Goal: Task Accomplishment & Management: Complete application form

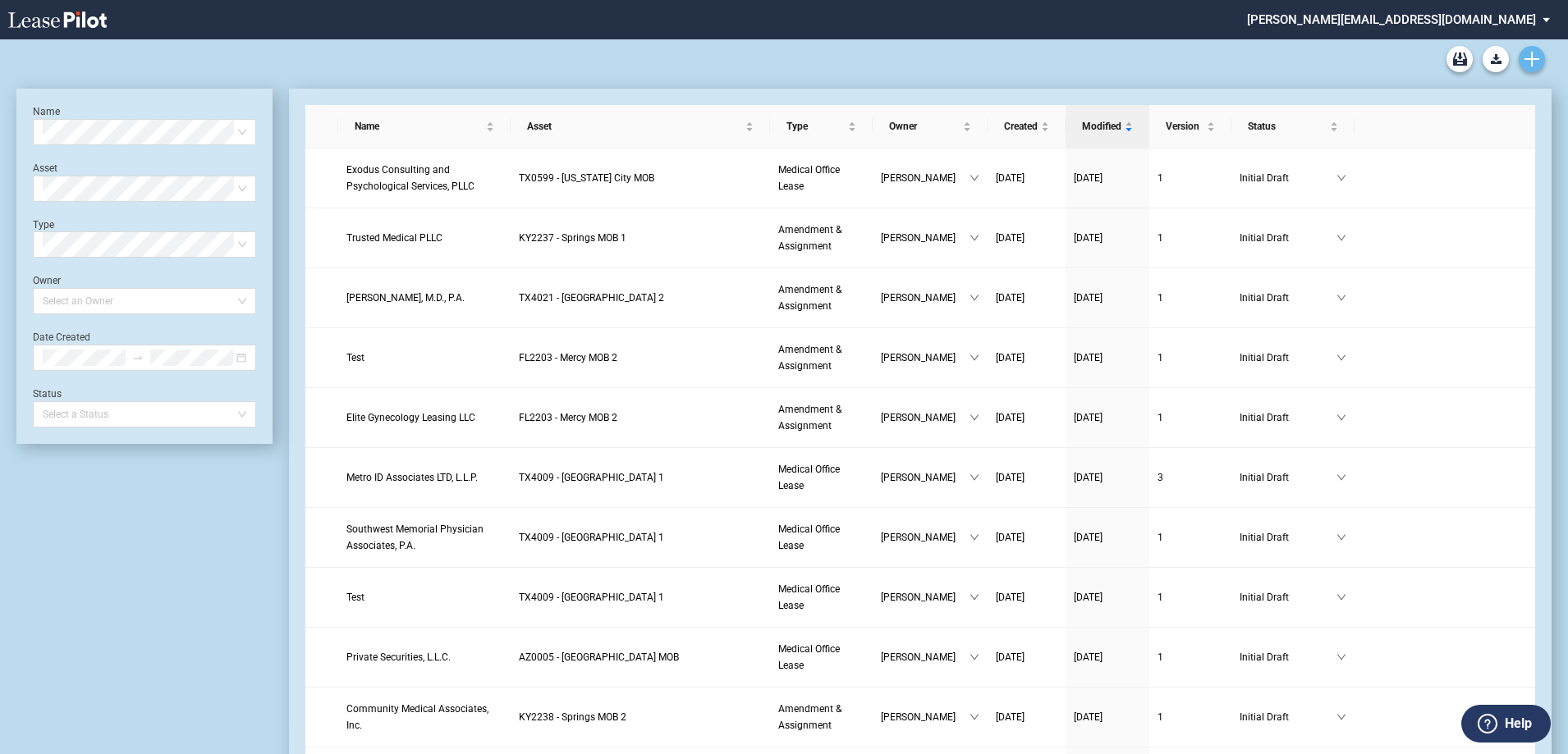
click at [1534, 55] on icon "Create new document" at bounding box center [1532, 59] width 15 height 15
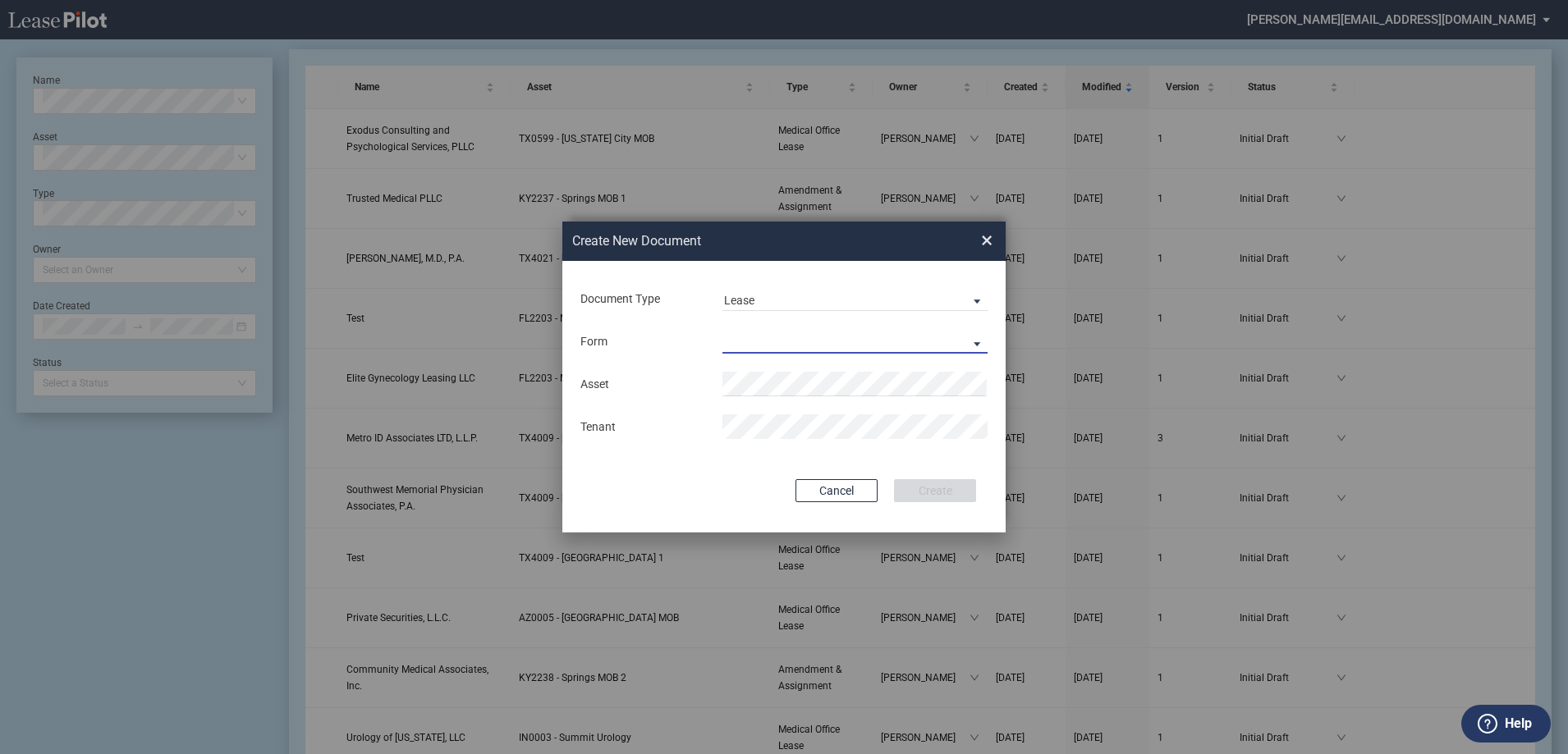
click at [758, 342] on md-select "Medical Office Lease Scottsdale Lease Louisville Lease 1370 Medical Place Lease…" at bounding box center [855, 341] width 265 height 25
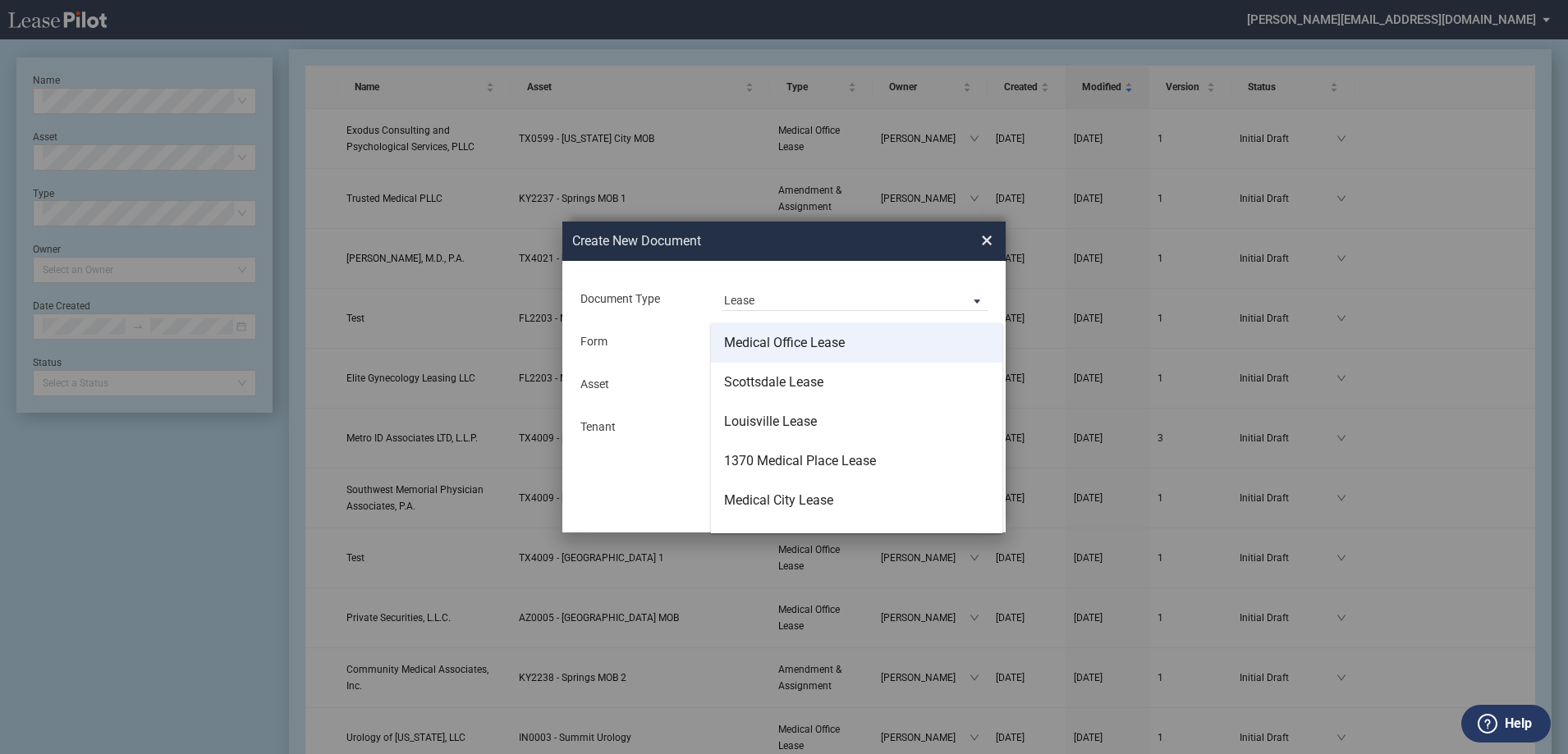
click at [811, 343] on div "Medical Office Lease" at bounding box center [784, 343] width 121 height 18
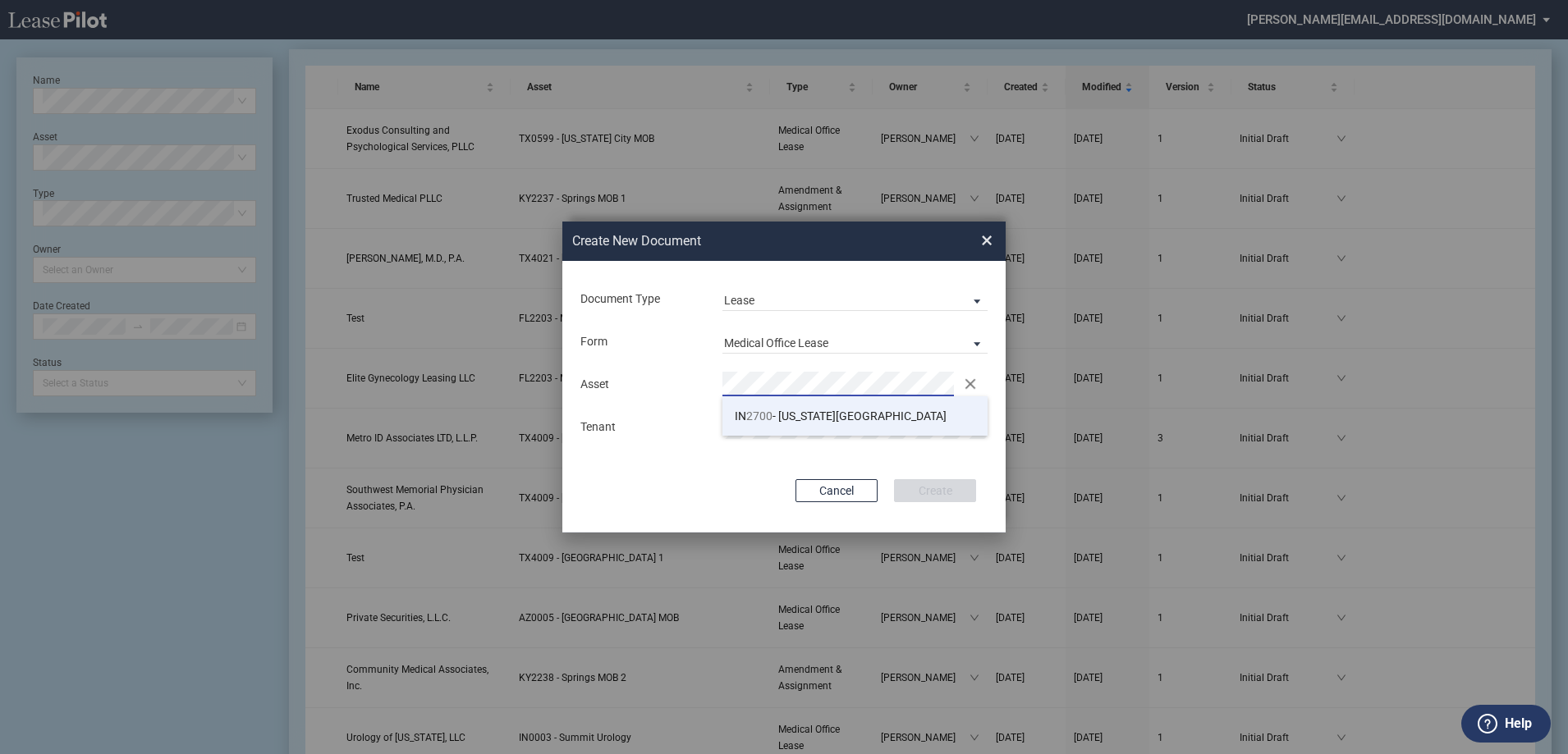
click at [826, 422] on span "IN 2700 - Michigan Road Medical Office Building" at bounding box center [840, 416] width 212 height 13
click at [936, 492] on button "Create" at bounding box center [935, 490] width 82 height 23
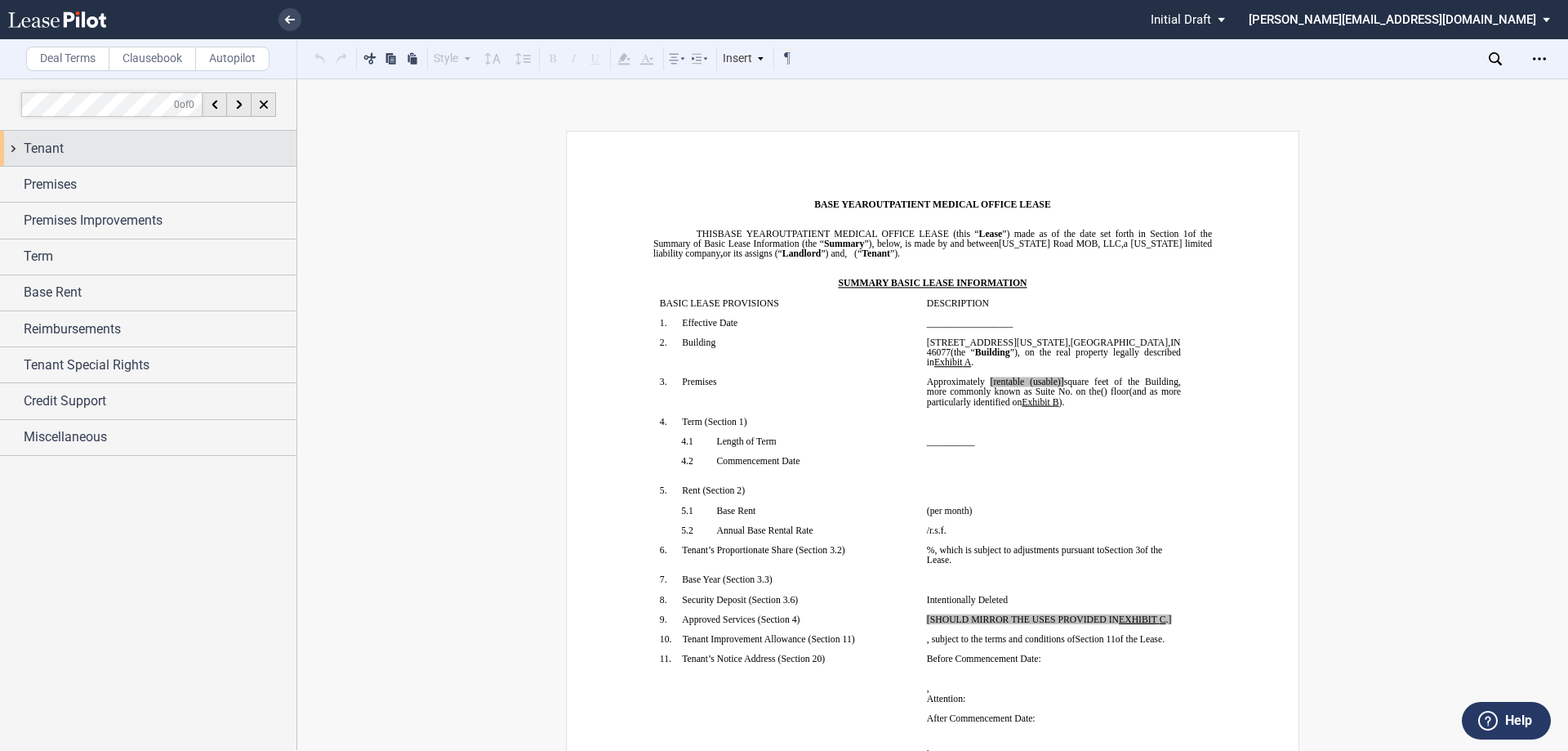
click at [15, 147] on div "Tenant" at bounding box center [148, 148] width 297 height 35
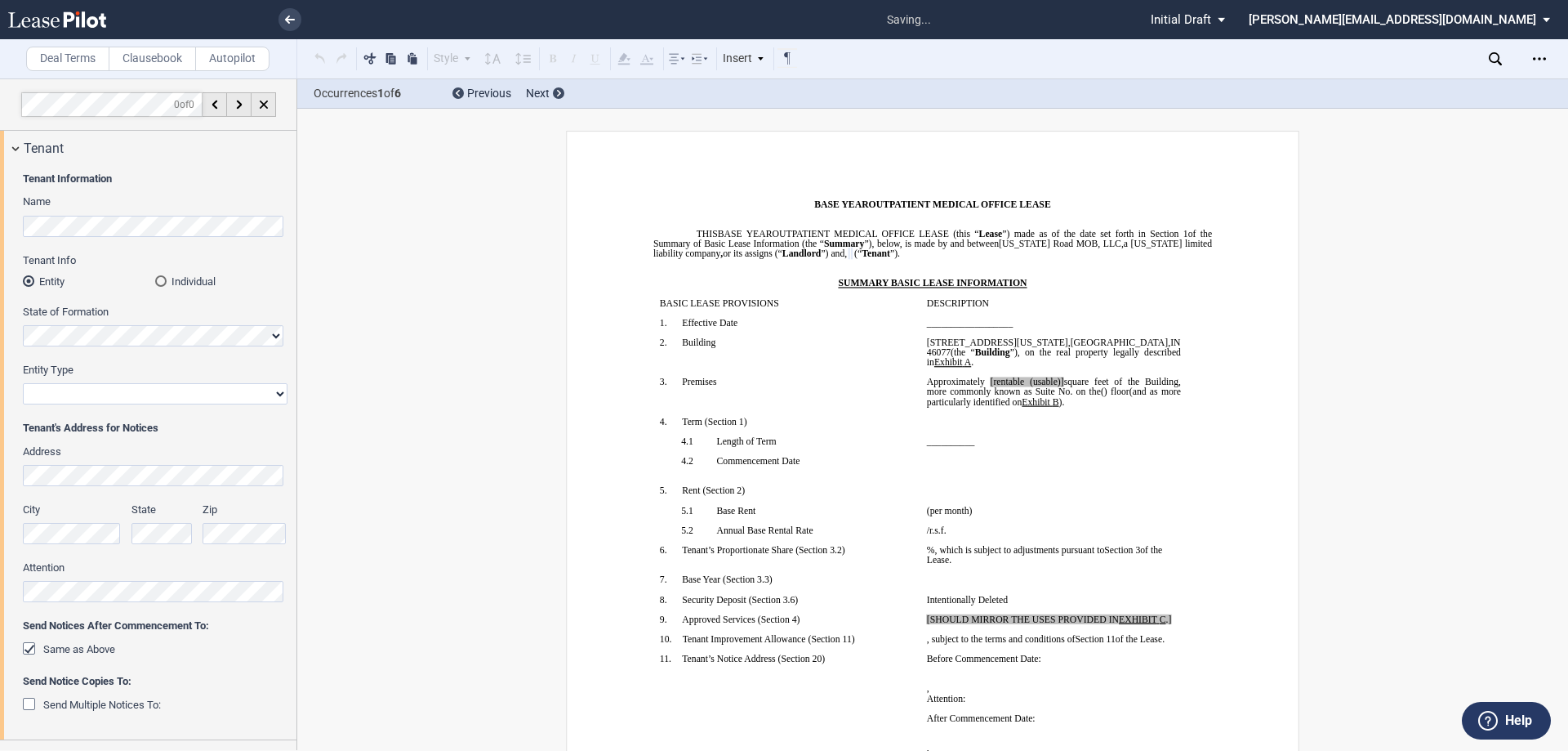
click at [107, 391] on select "Corporation Limited Liability Company General Partnership Limited Partnership O…" at bounding box center [155, 394] width 265 height 21
select select "Other"
click at [23, 384] on select "Corporation Limited Liability Company General Partnership Limited Partnership O…" at bounding box center [155, 394] width 265 height 21
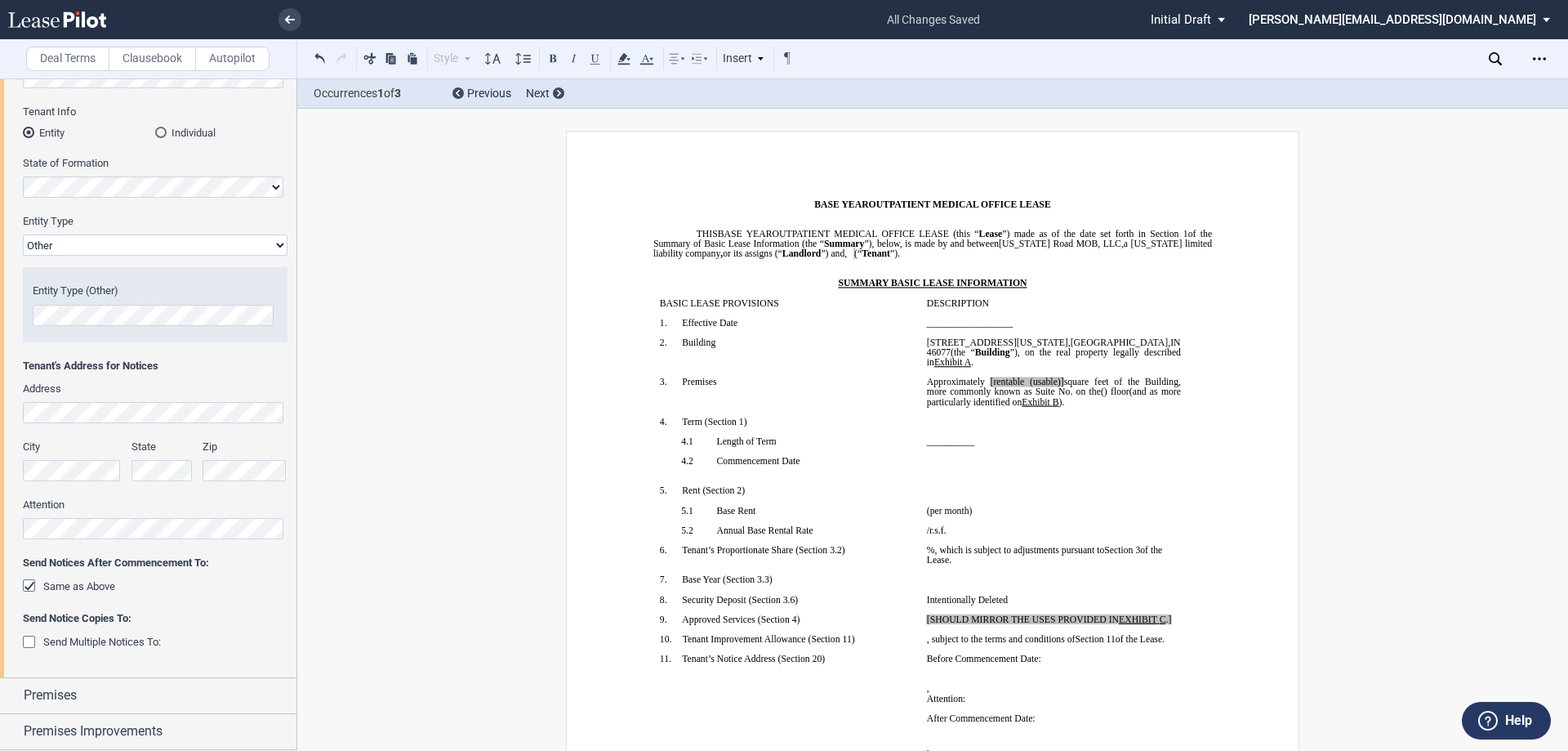
scroll to position [164, 0]
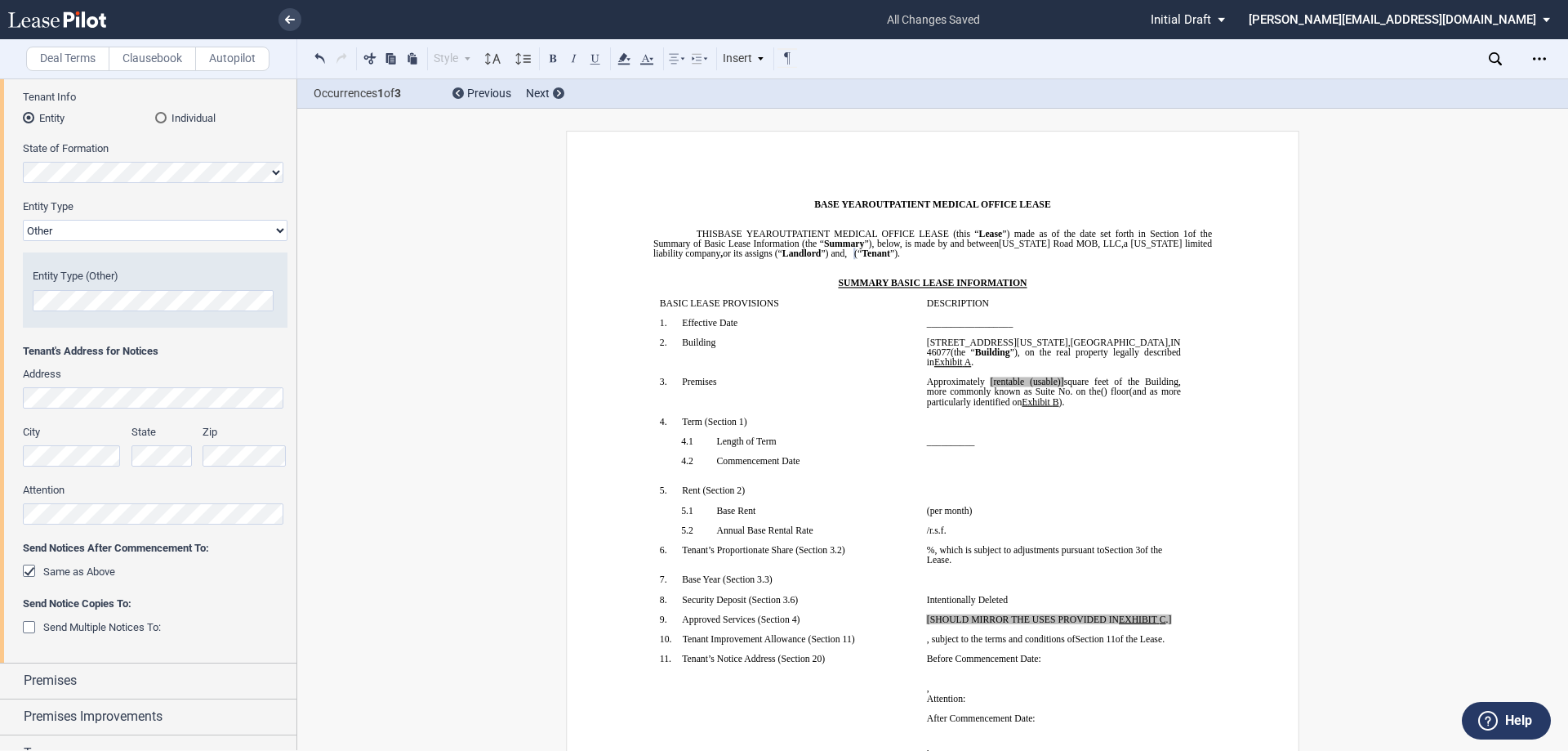
click at [33, 569] on div "Same as Above" at bounding box center [31, 573] width 16 height 16
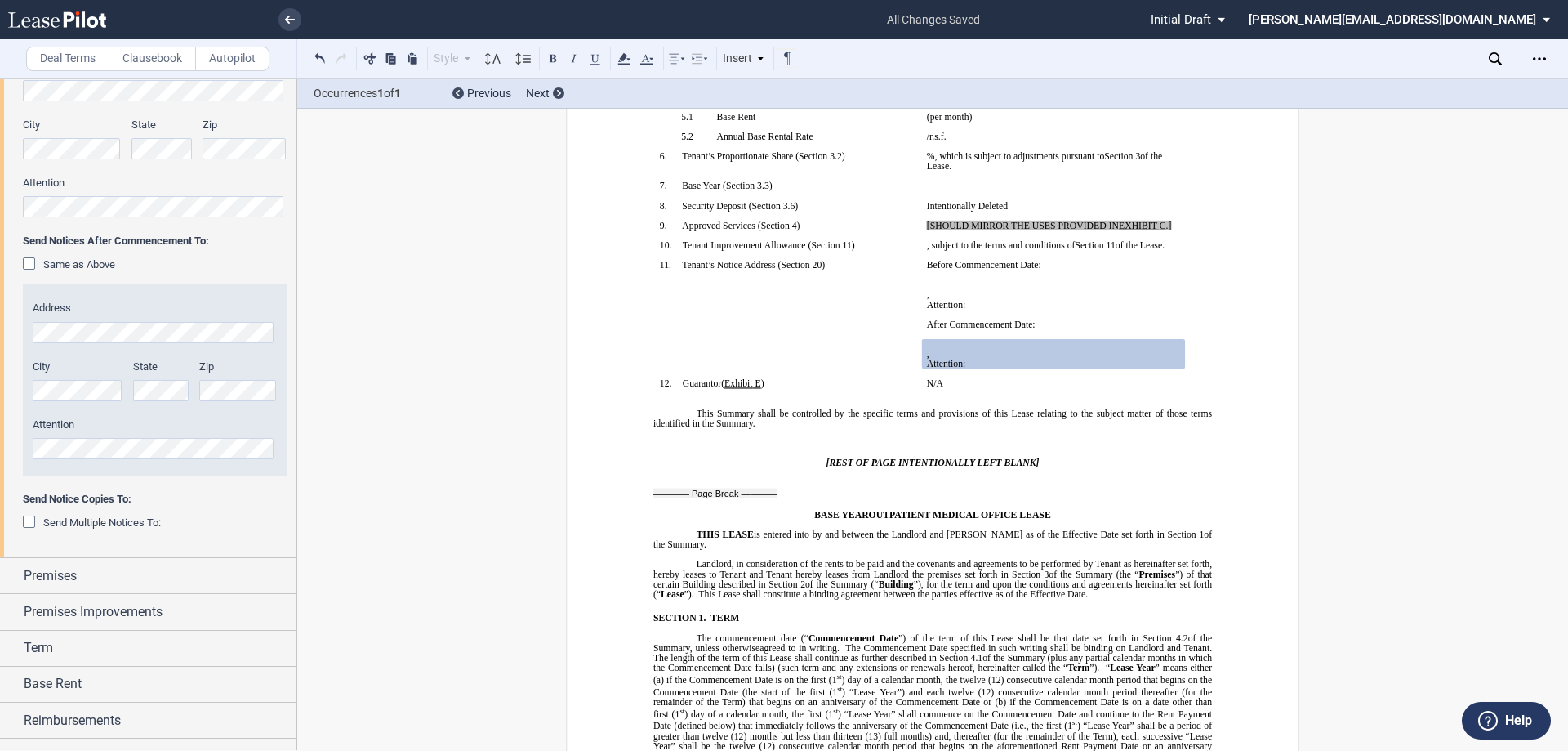
scroll to position [568, 0]
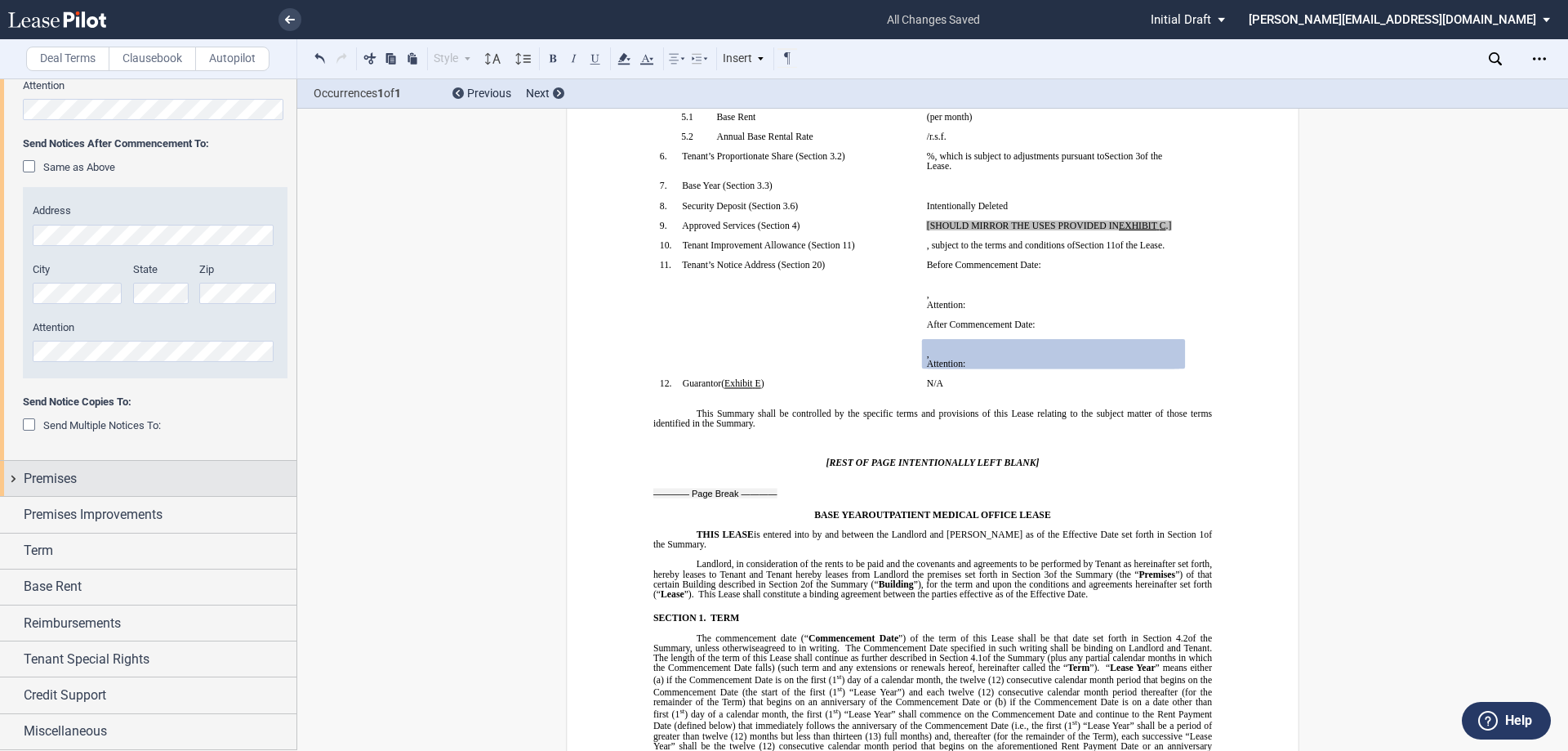
click at [14, 477] on div "Premises" at bounding box center [148, 478] width 297 height 35
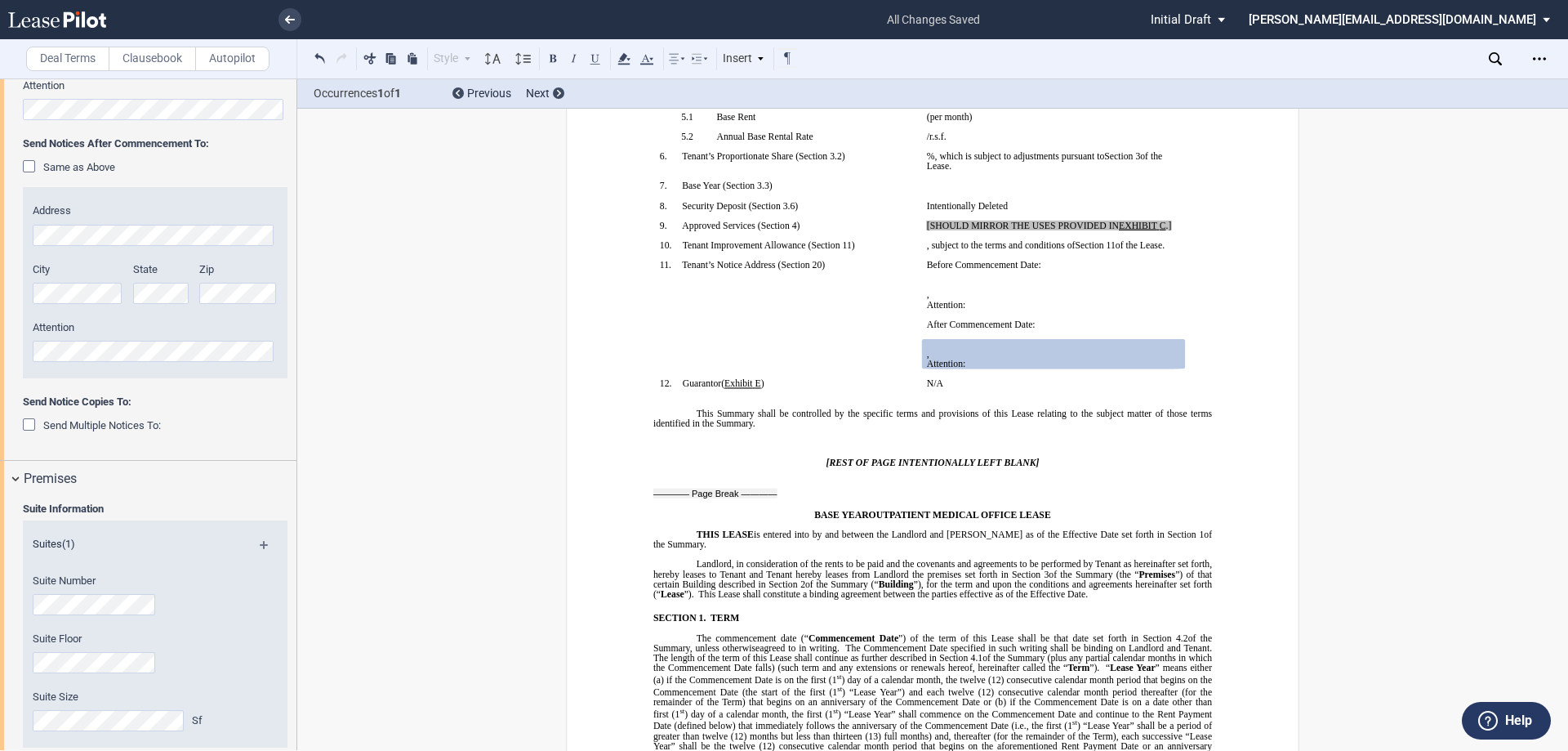
click at [131, 602] on div "Suite Number" at bounding box center [133, 594] width 201 height 42
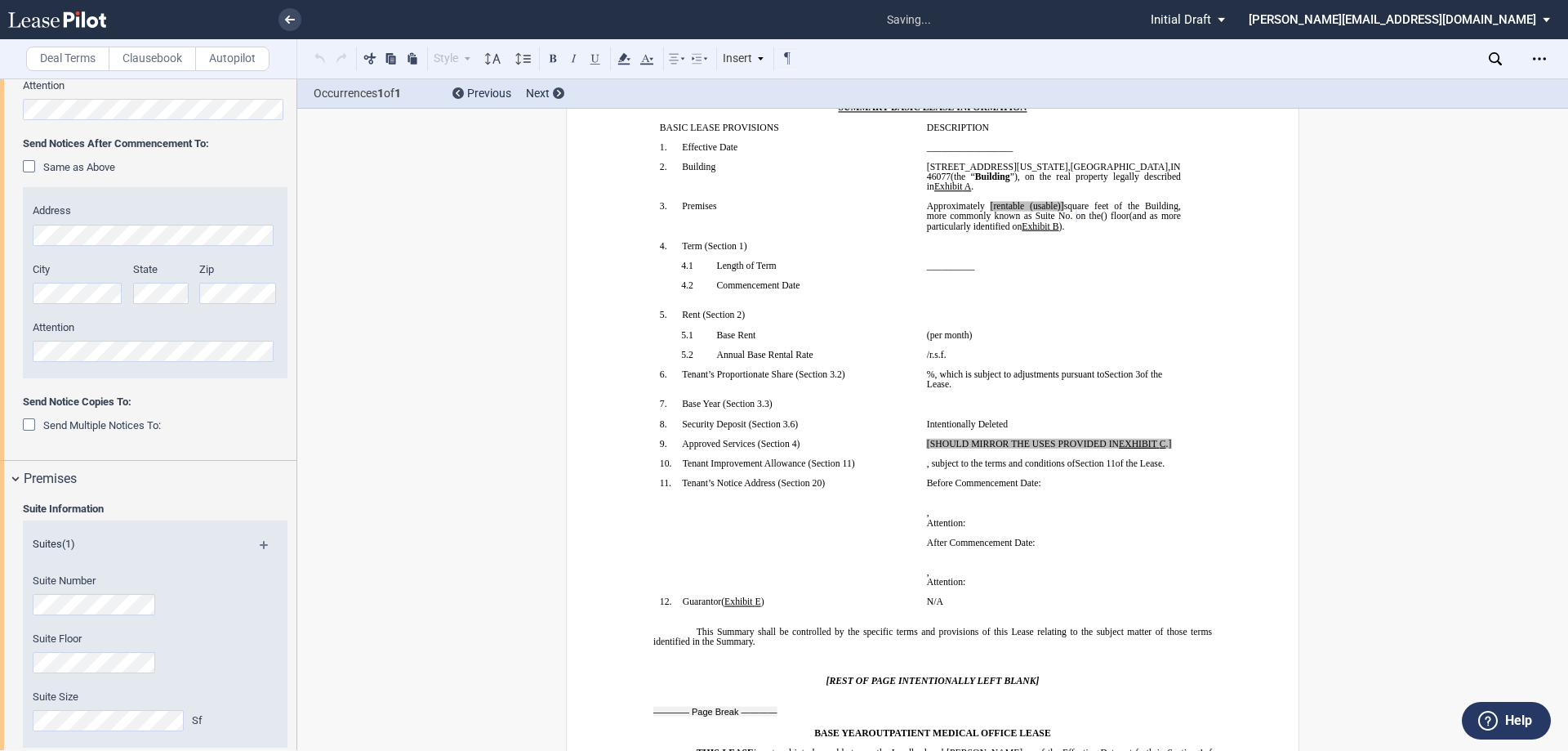
scroll to position [19, 0]
